Goal: Information Seeking & Learning: Learn about a topic

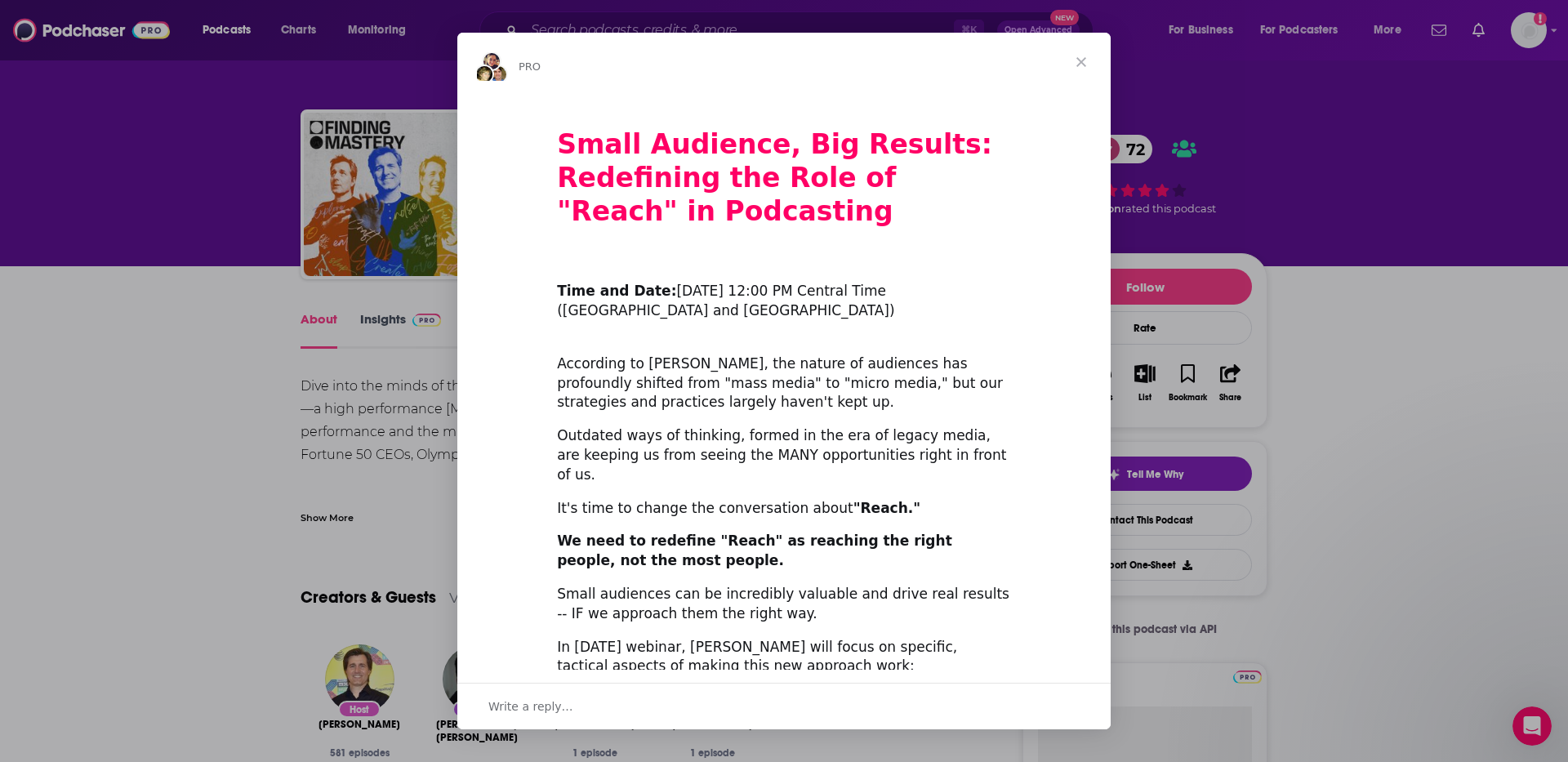
click at [1082, 58] on span "Close" at bounding box center [1081, 61] width 58 height 58
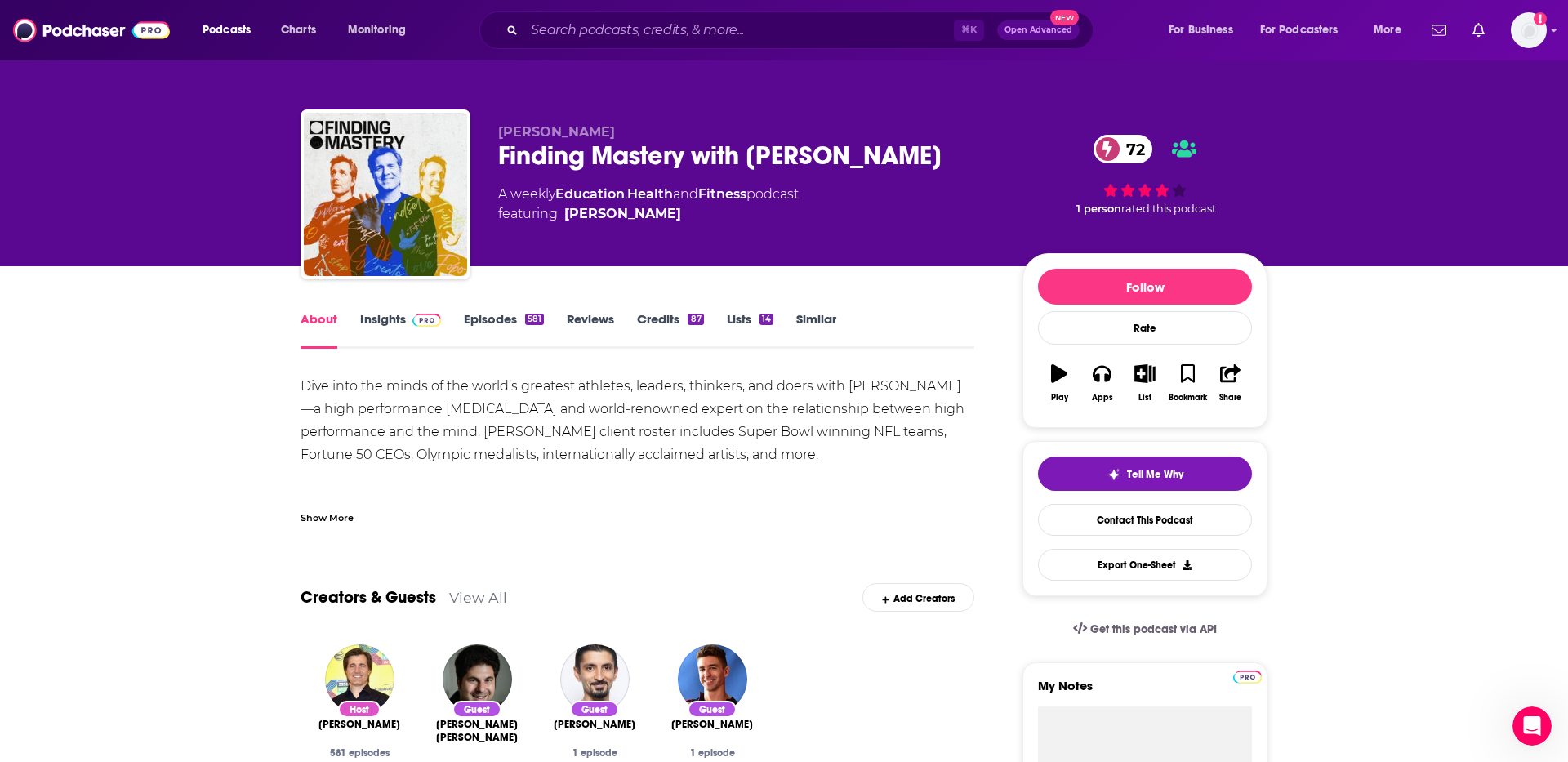
click at [647, 156] on div "Finding Mastery with Dr. Michael Gervais 72" at bounding box center [746, 155] width 498 height 32
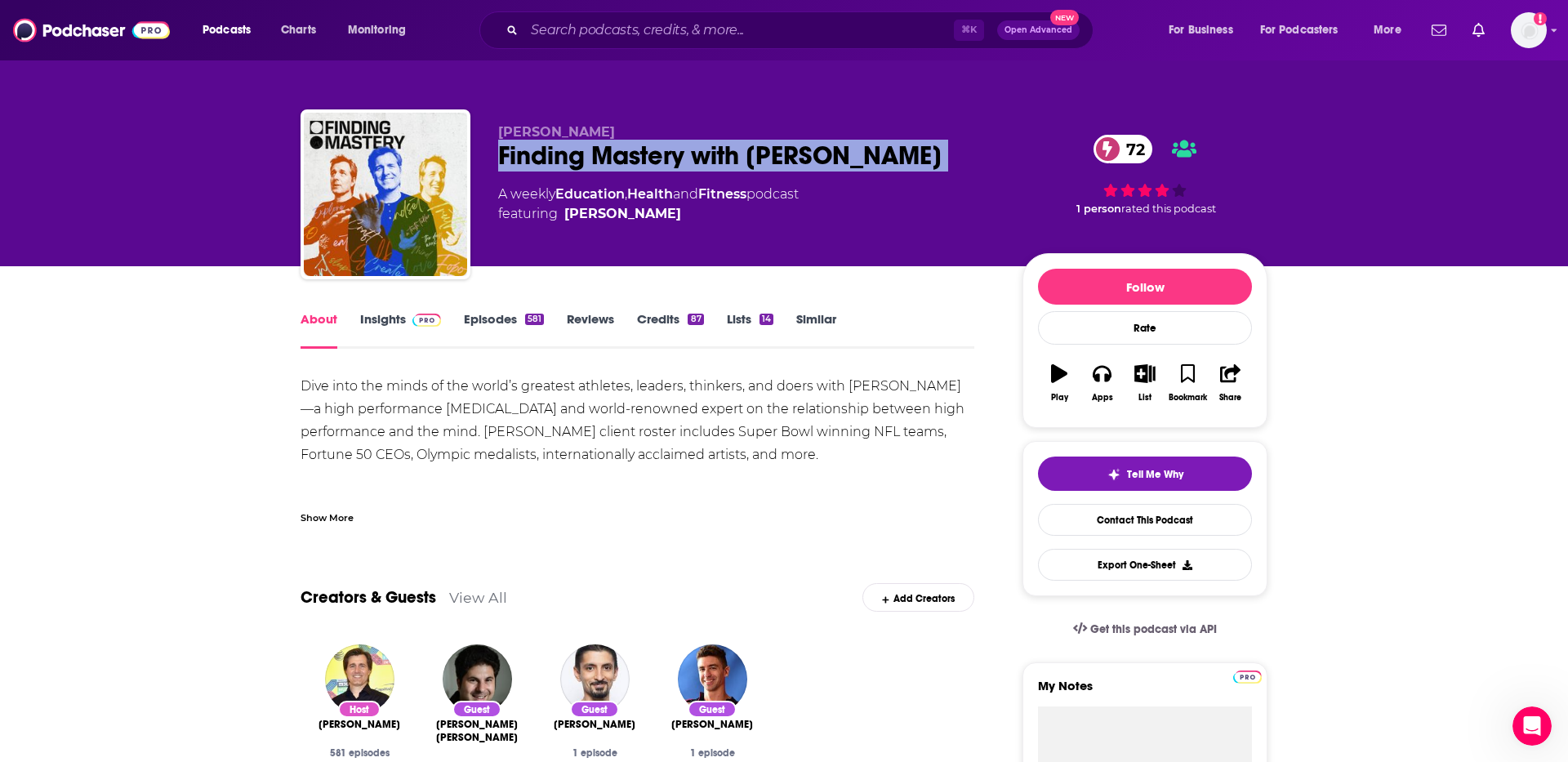
copy div "Finding Mastery with Dr. Michael Gervais 72"
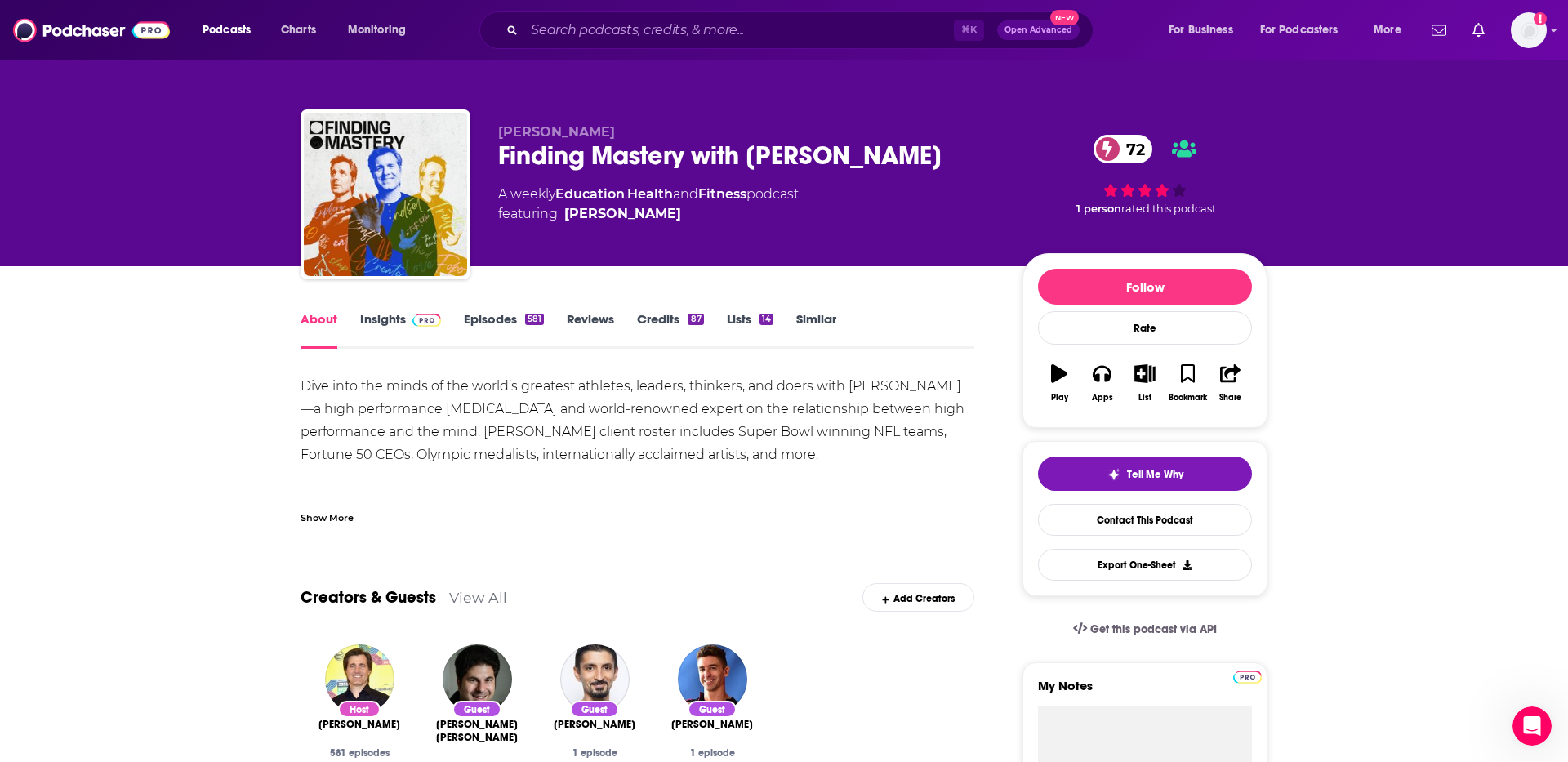
click at [709, 420] on div "Dive into the minds of the world’s greatest athletes, leaders, thinkers, and do…" at bounding box center [637, 512] width 674 height 275
drag, startPoint x: 752, startPoint y: 148, endPoint x: 993, endPoint y: 148, distance: 241.0
click at [993, 148] on div "Finding Mastery with Dr. Michael Gervais 72" at bounding box center [746, 155] width 498 height 32
copy h1 "Dr. Michael Gervais"
click at [587, 160] on div "Finding Mastery with Dr. Michael Gervais 72" at bounding box center [746, 155] width 498 height 32
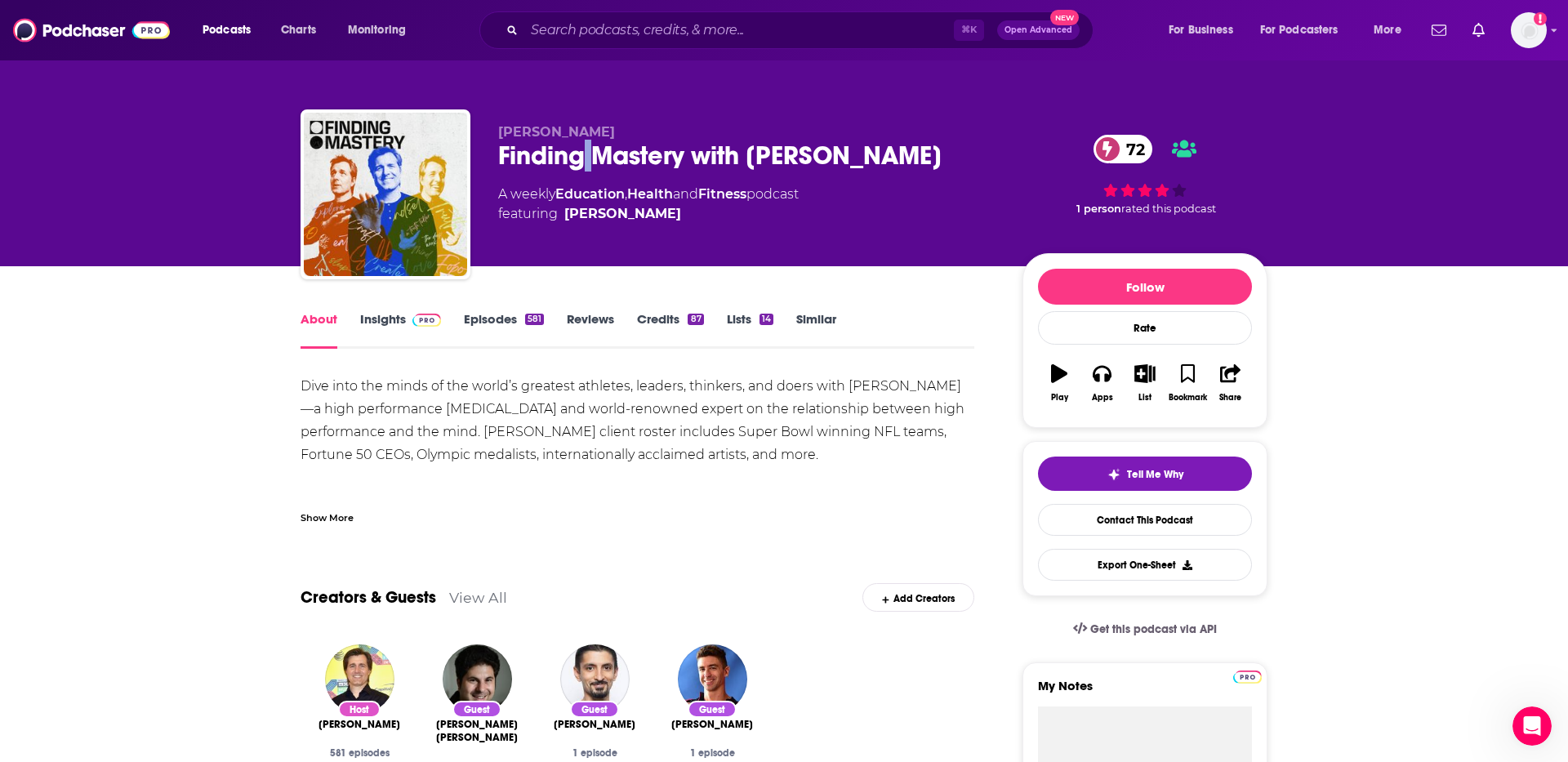
click at [587, 160] on div "Finding Mastery with Dr. Michael Gervais 72" at bounding box center [746, 155] width 498 height 32
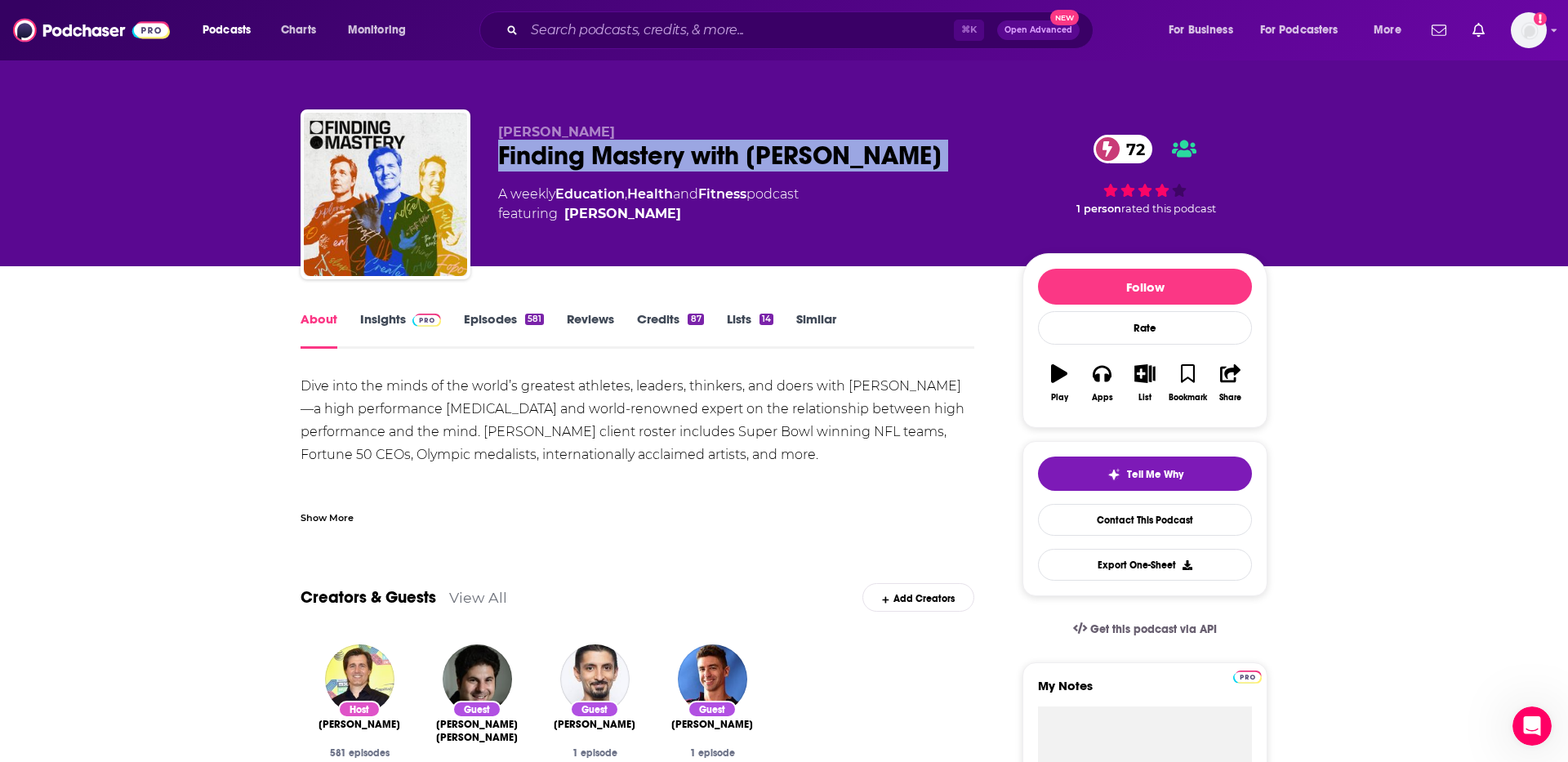
click at [587, 160] on div "Finding Mastery with Dr. Michael Gervais 72" at bounding box center [746, 155] width 498 height 32
copy div "Finding Mastery with Dr. Michael Gervais 72"
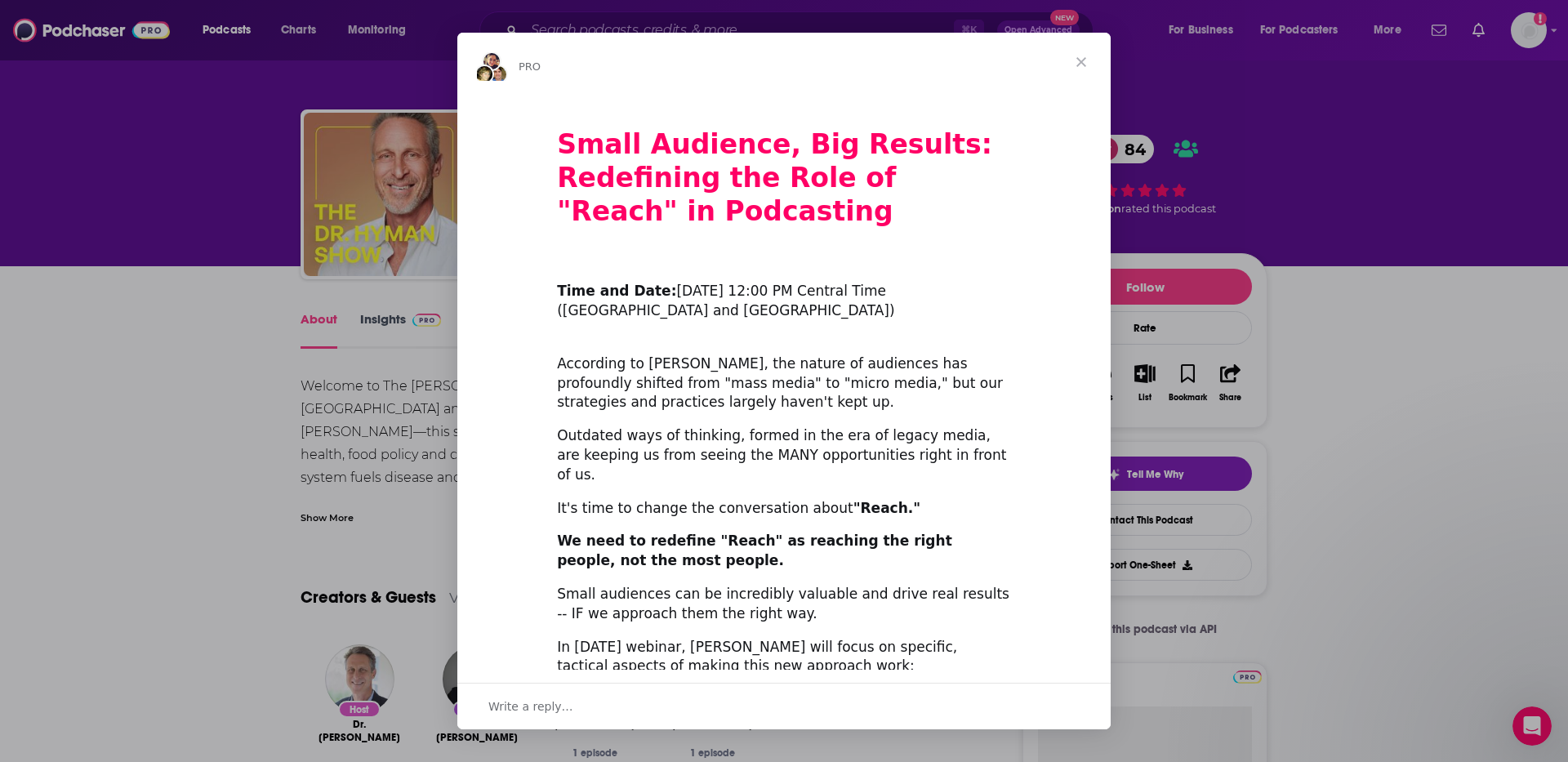
click at [1078, 57] on span "Close" at bounding box center [1081, 61] width 58 height 58
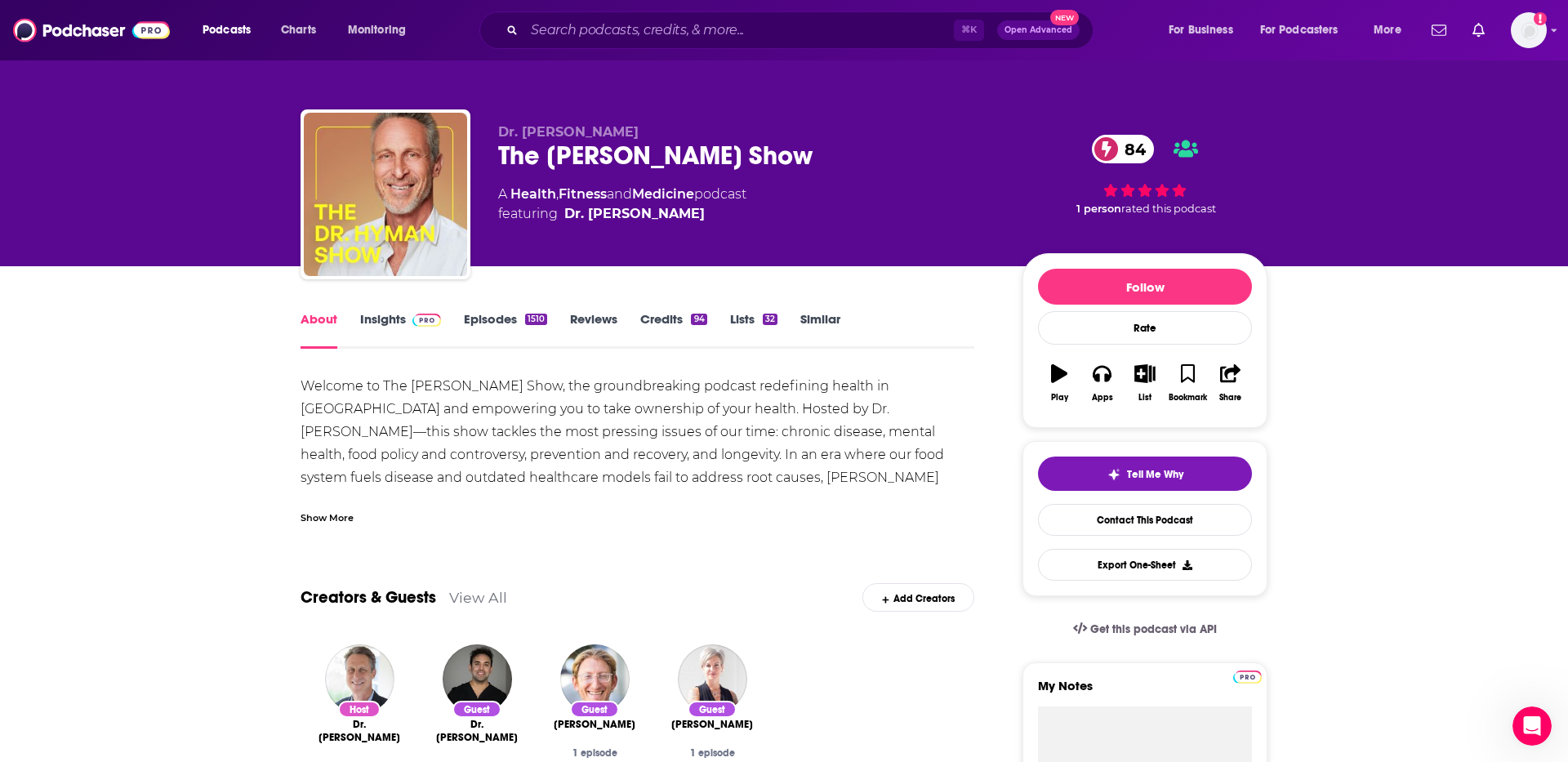
click at [587, 161] on div "The Dr. Hyman Show 84" at bounding box center [746, 155] width 498 height 32
copy div "The Dr. Hyman Show 84"
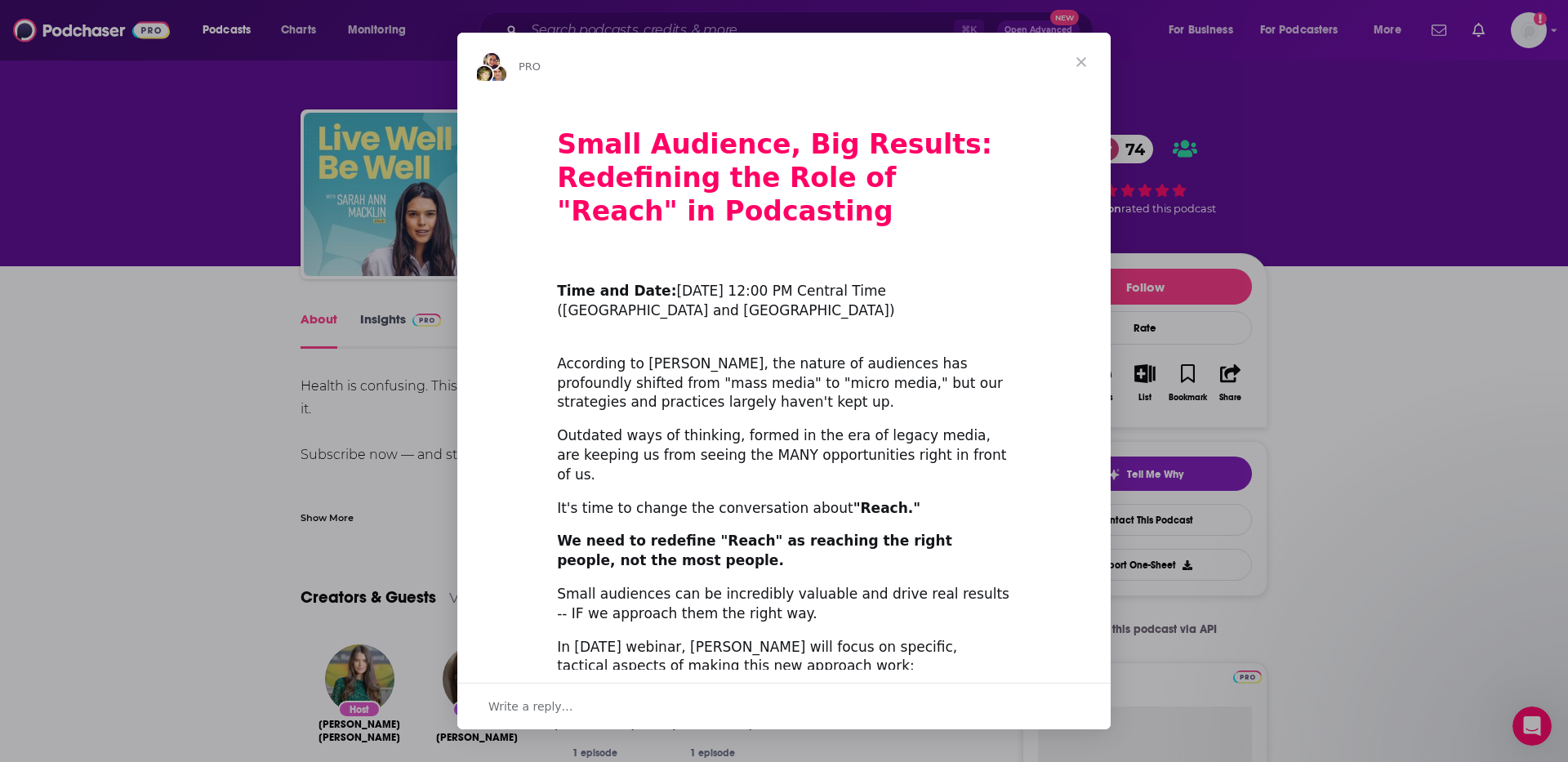
click at [1078, 73] on span "Close" at bounding box center [1081, 61] width 58 height 58
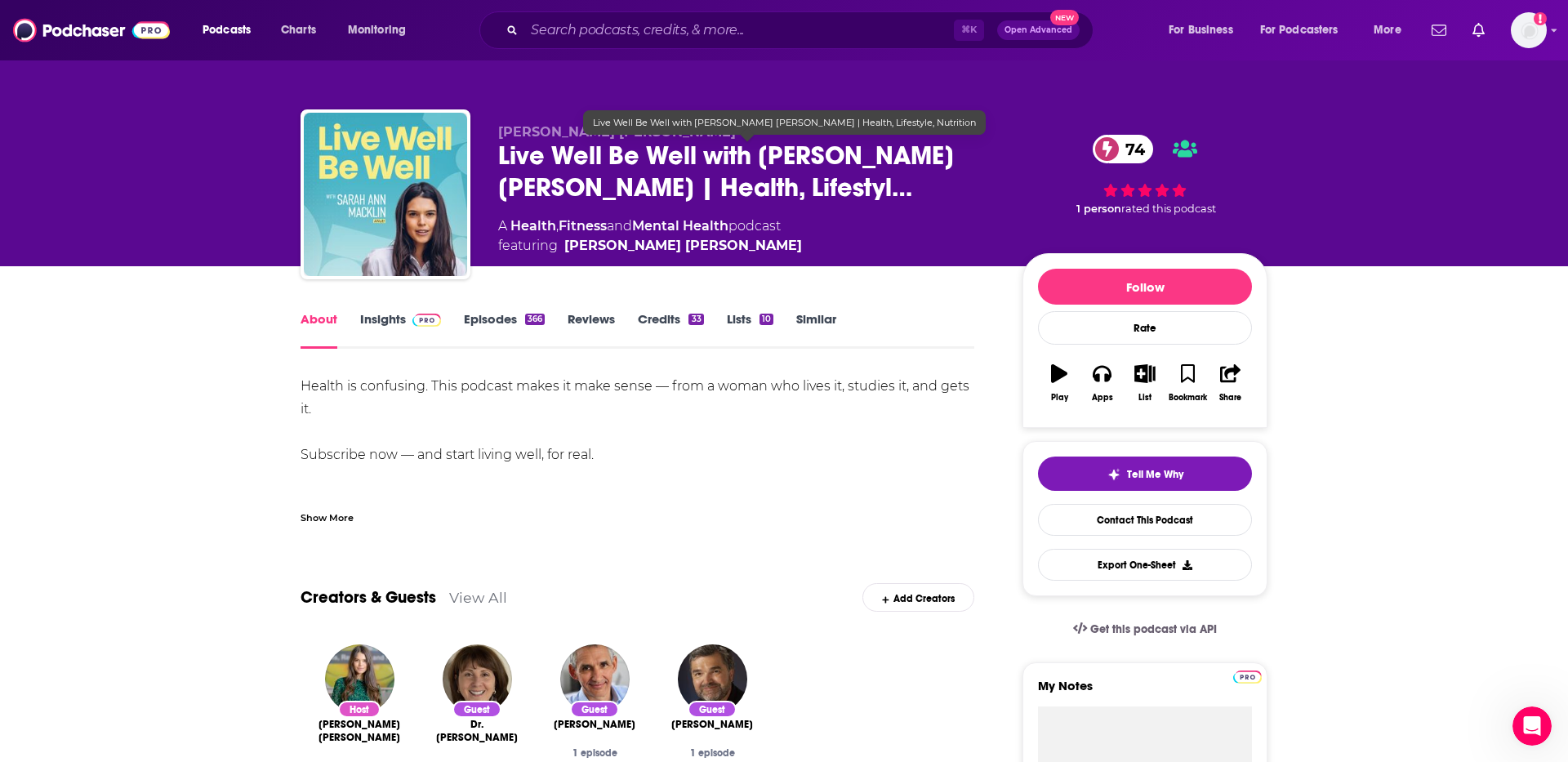
click at [665, 160] on span "Live Well Be Well with Sarah Ann Macklin | Health, Lifestyl…" at bounding box center [746, 171] width 498 height 64
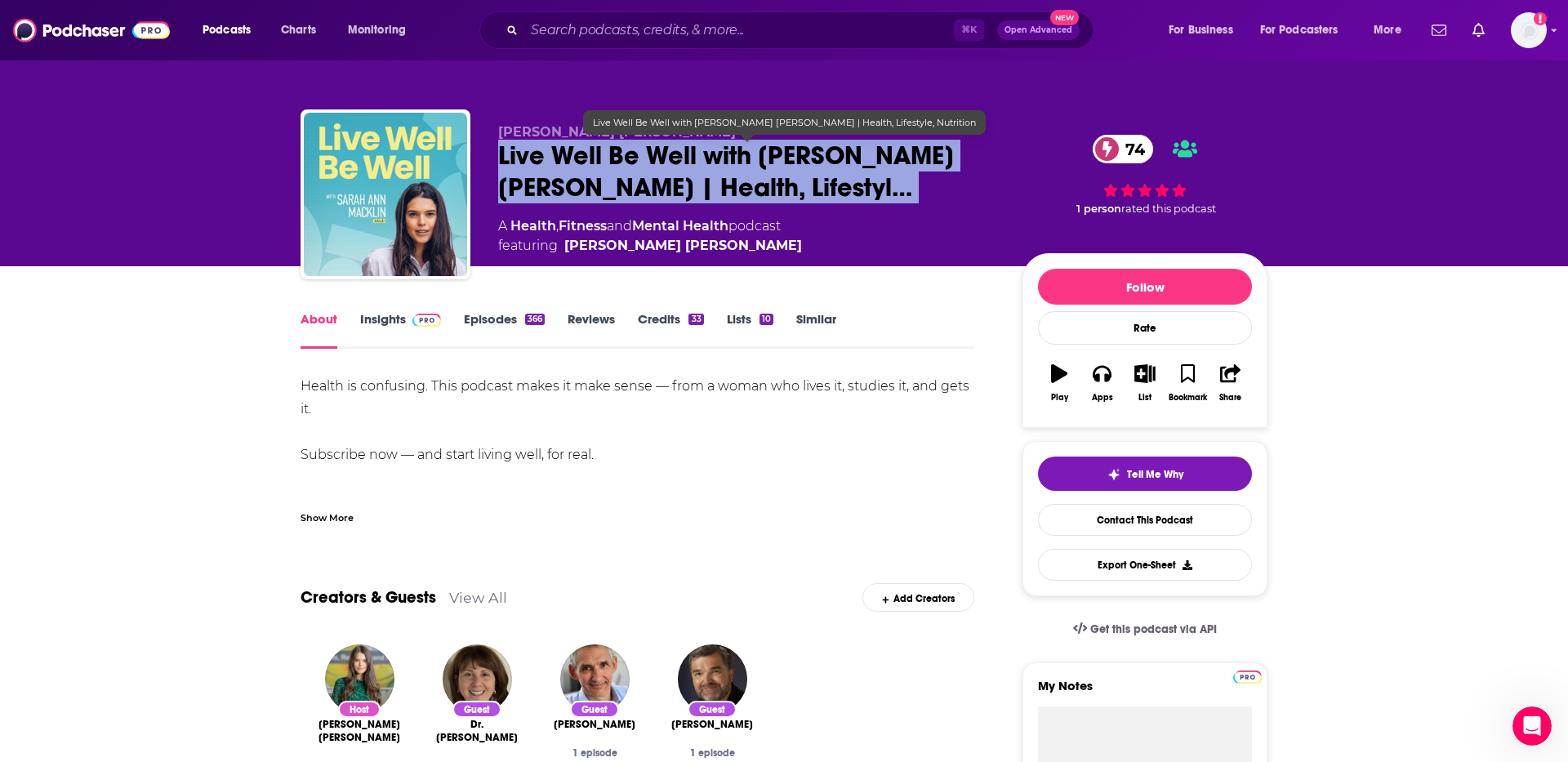
click at [665, 160] on span "Live Well Be Well with Sarah Ann Macklin | Health, Lifestyl…" at bounding box center [746, 171] width 498 height 64
copy div "Live Well Be Well with Sarah Ann Macklin | Health, Lifestyl… 74"
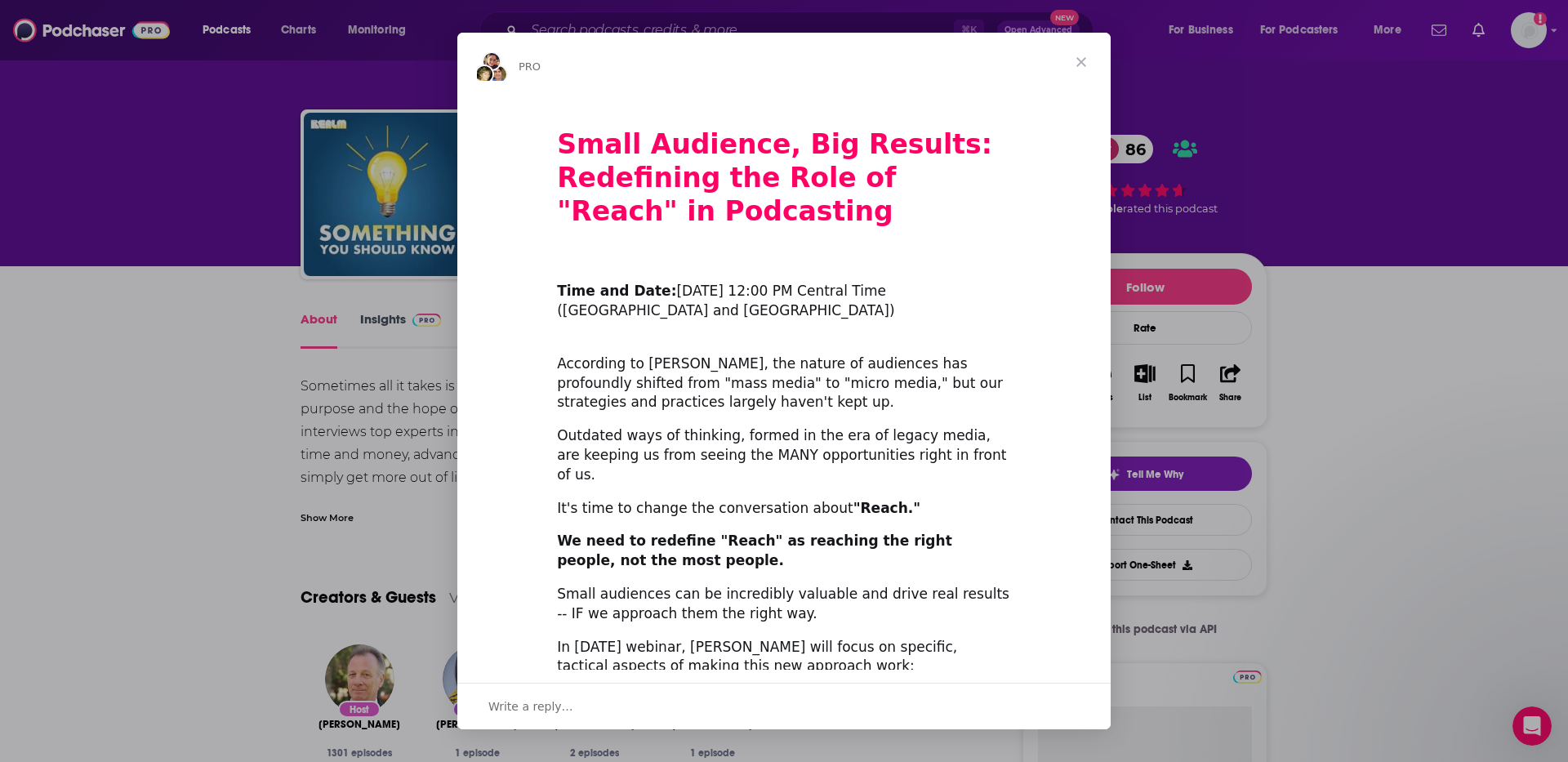
click at [1083, 55] on span "Close" at bounding box center [1081, 61] width 58 height 58
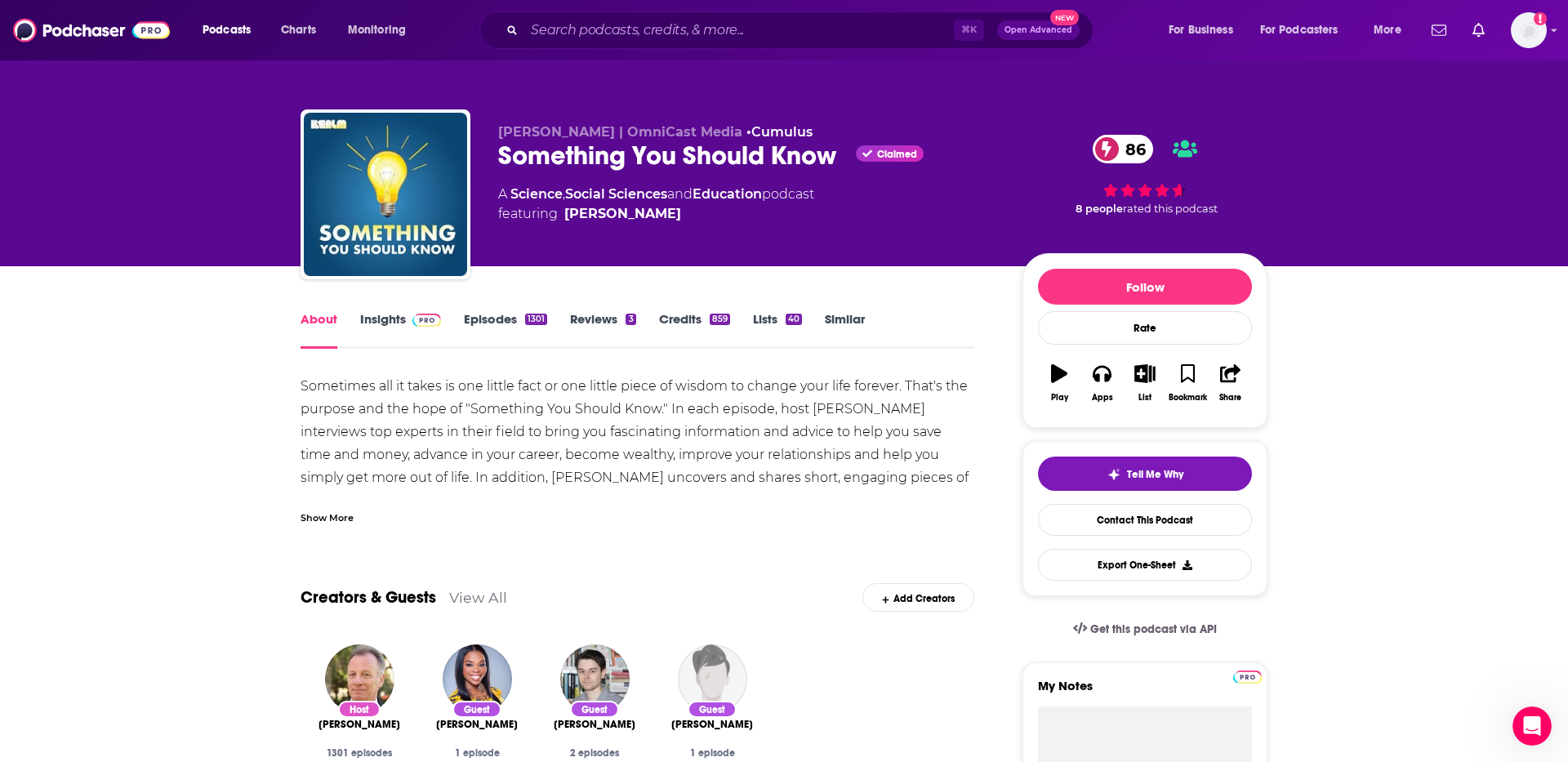
click at [561, 152] on div "Something You Should Know Claimed 86" at bounding box center [746, 155] width 498 height 32
copy div "Something You Should Know"
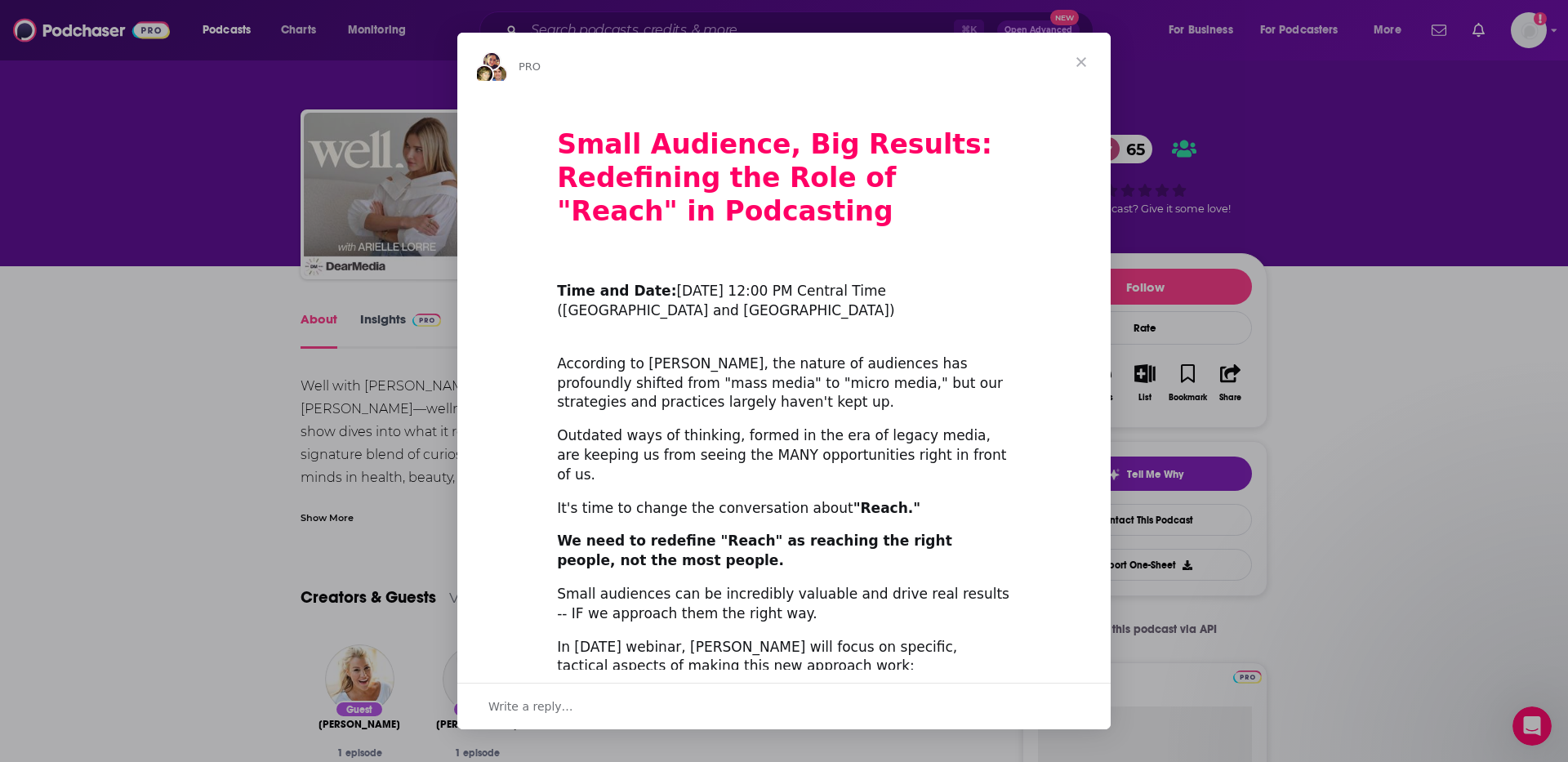
click at [1072, 57] on span "Close" at bounding box center [1081, 61] width 58 height 58
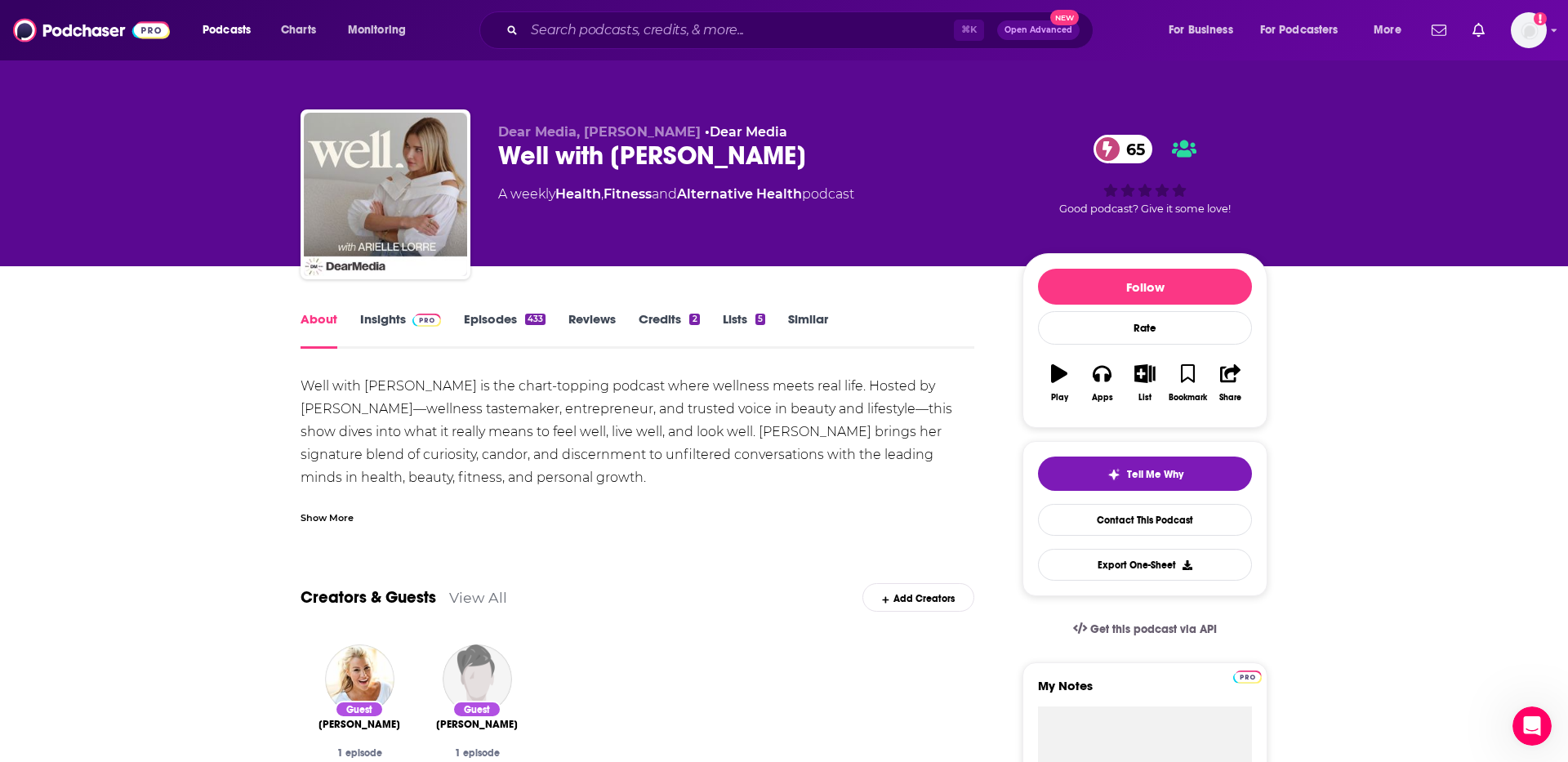
click at [635, 152] on div "Well with [PERSON_NAME] 65" at bounding box center [746, 155] width 498 height 32
click at [635, 152] on div "Well with Arielle Lorre 65" at bounding box center [746, 155] width 498 height 32
copy div "Well with Arielle Lorre 65"
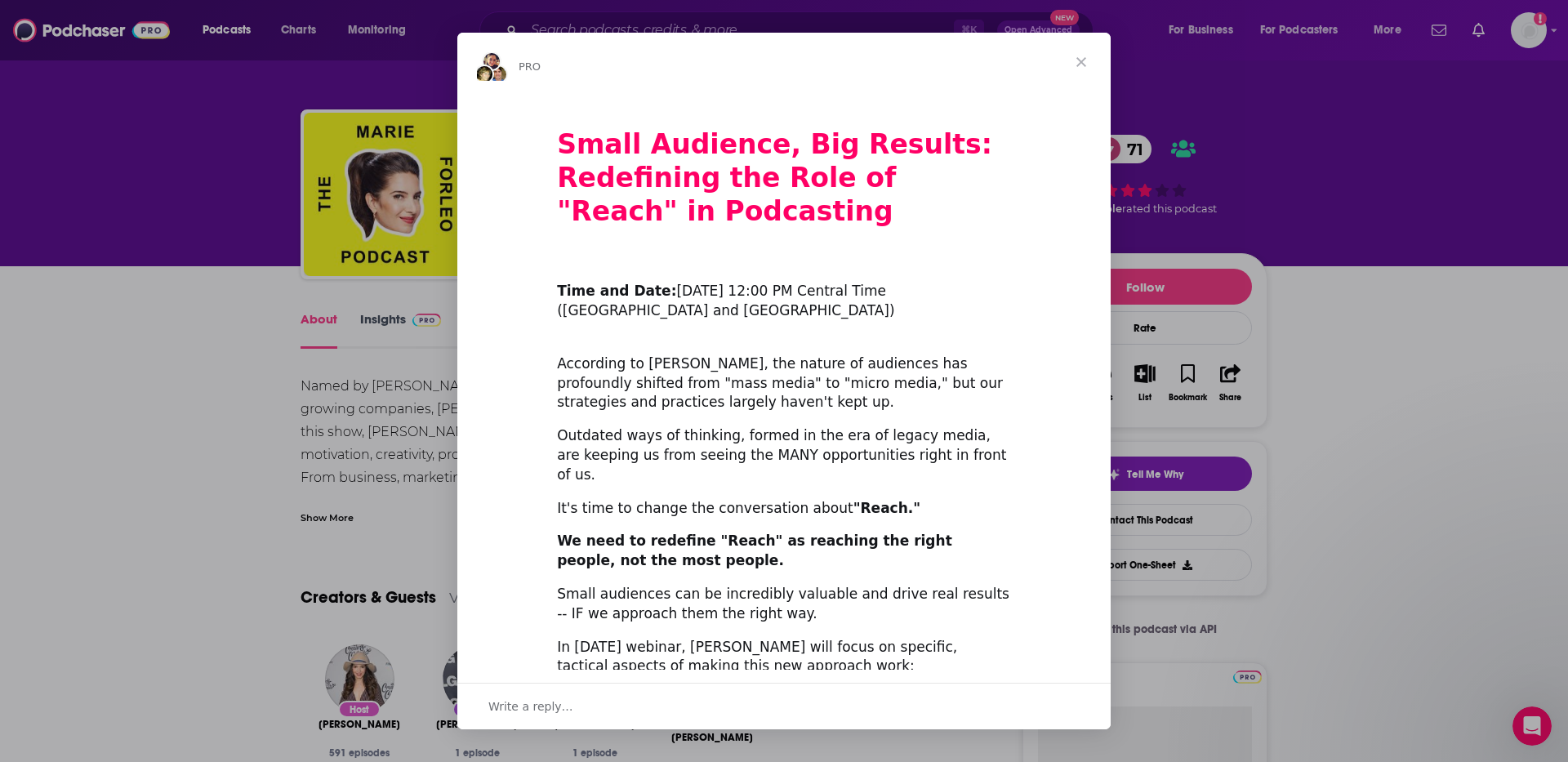
click at [1085, 65] on span "Close" at bounding box center [1081, 61] width 58 height 58
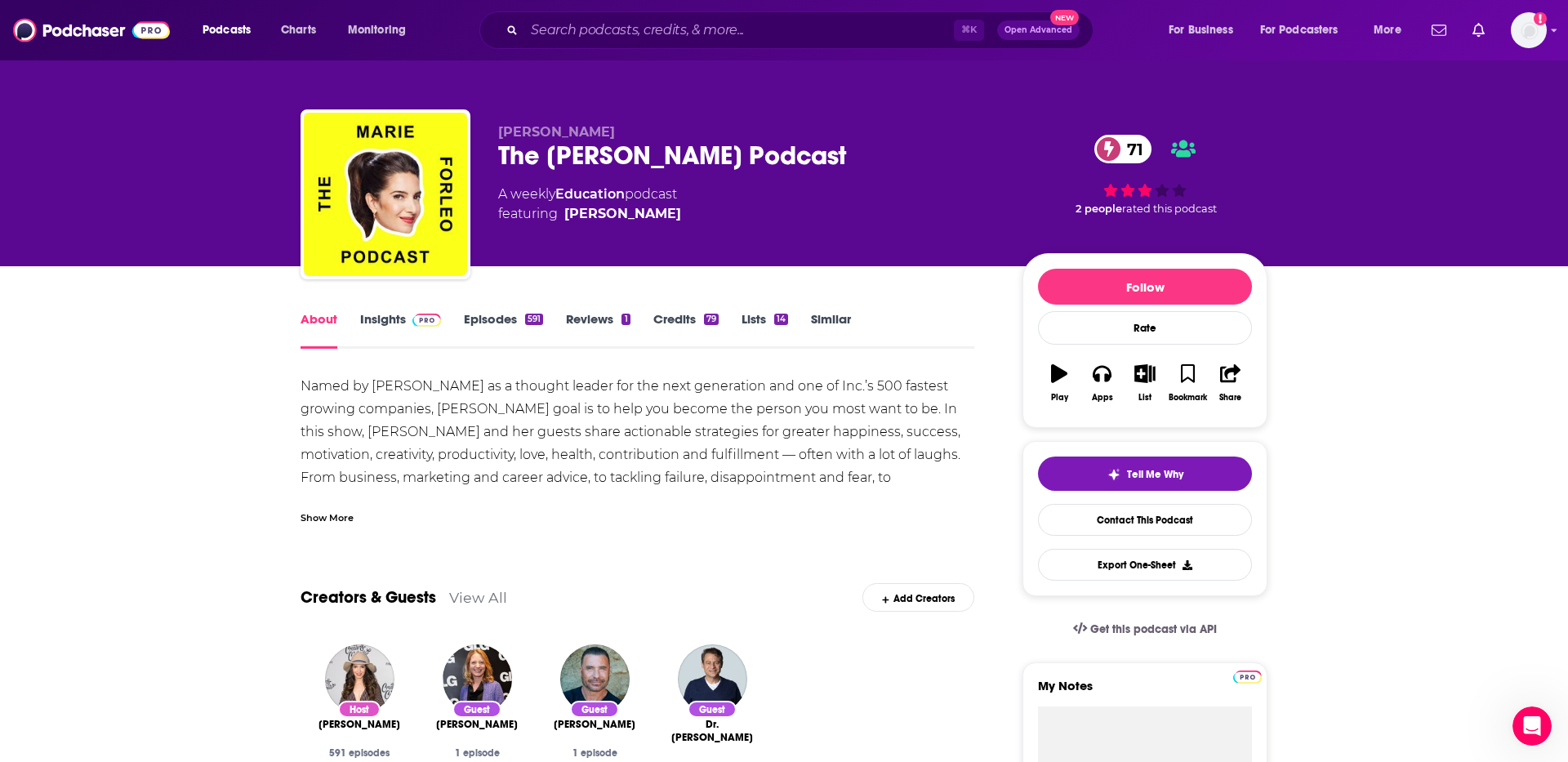
click at [657, 158] on div "The [PERSON_NAME] Podcast 71" at bounding box center [746, 155] width 498 height 32
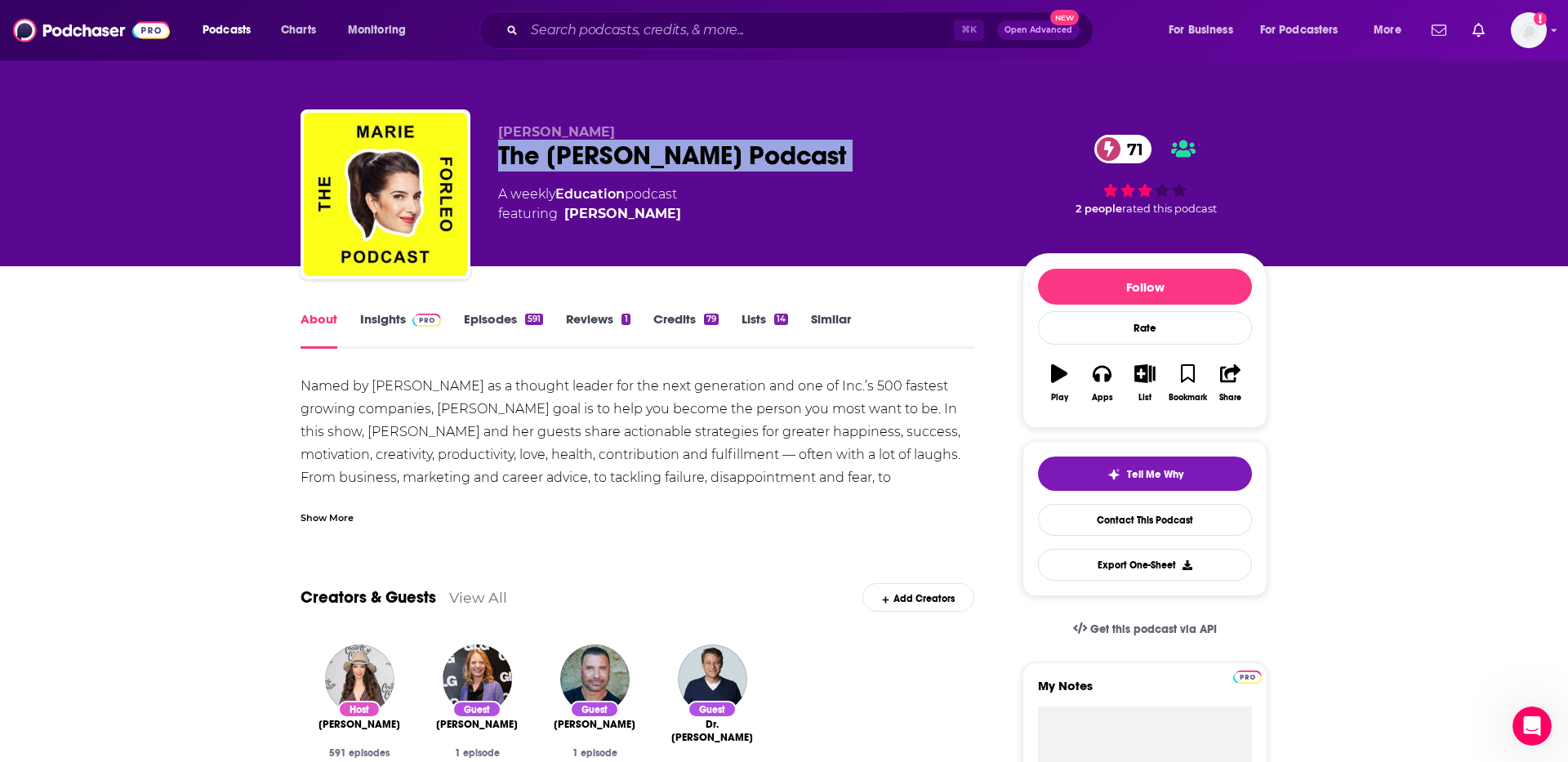
click at [657, 158] on div "The [PERSON_NAME] Podcast 71" at bounding box center [746, 155] width 498 height 32
copy div "The [PERSON_NAME] Podcast 71"
